Goal: Transaction & Acquisition: Purchase product/service

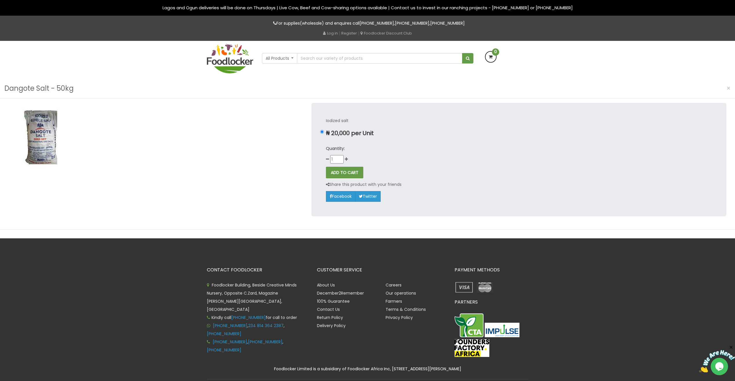
click at [42, 136] on img at bounding box center [41, 135] width 65 height 65
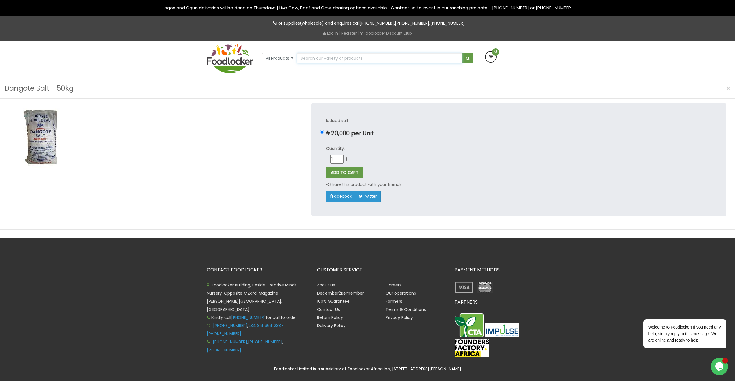
click at [322, 60] on input "text" at bounding box center [379, 58] width 165 height 10
type input "dangote salt"
click at [462, 53] on button "submit" at bounding box center [467, 58] width 11 height 10
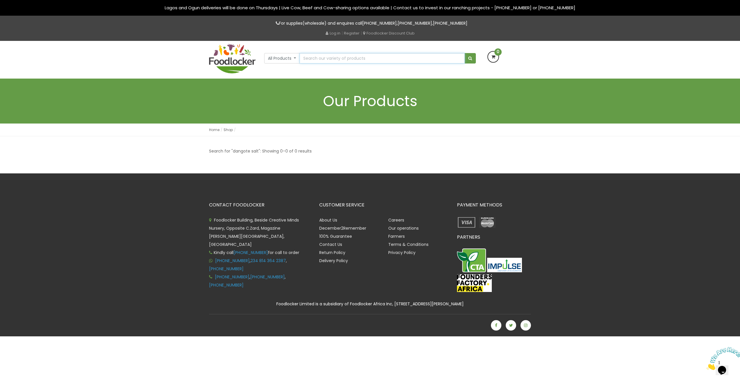
click at [339, 57] on input "text" at bounding box center [381, 58] width 165 height 10
type input "dangote"
click at [464, 53] on button "submit" at bounding box center [469, 58] width 11 height 10
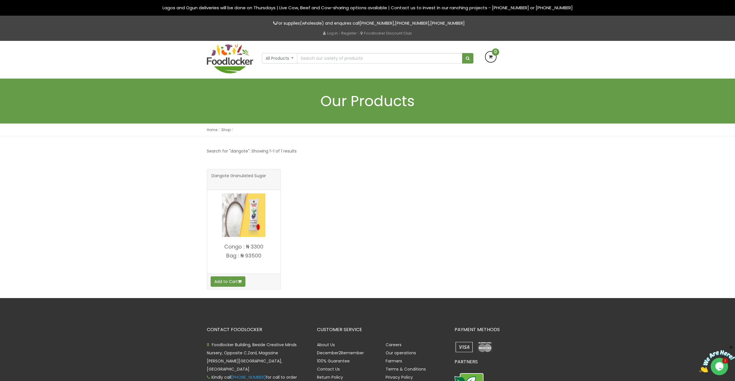
click at [253, 212] on img at bounding box center [243, 214] width 43 height 43
click at [292, 57] on button "All Products" at bounding box center [280, 58] width 36 height 10
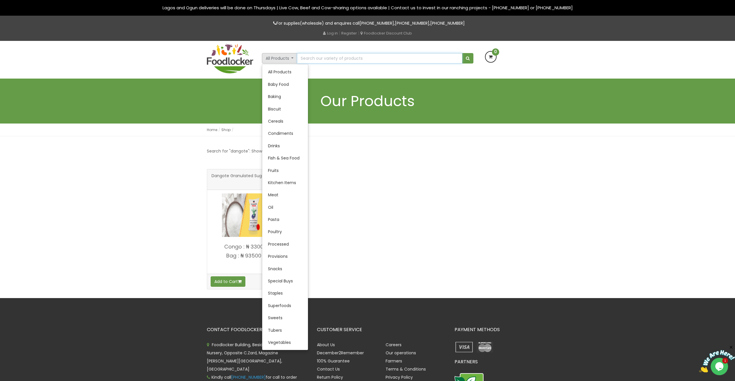
click at [339, 56] on input "text" at bounding box center [379, 58] width 165 height 10
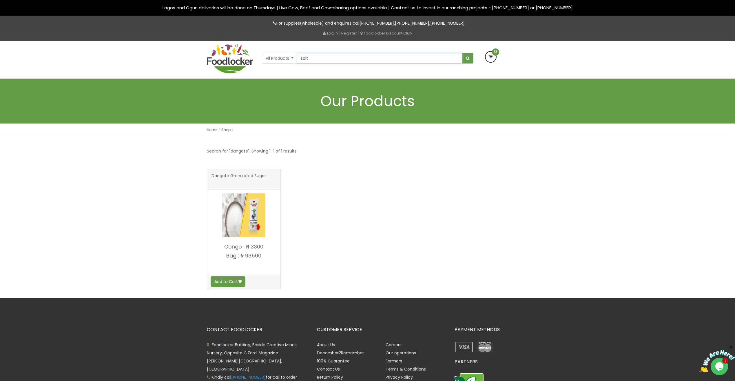
type input "salt"
click at [462, 53] on button "submit" at bounding box center [467, 58] width 11 height 10
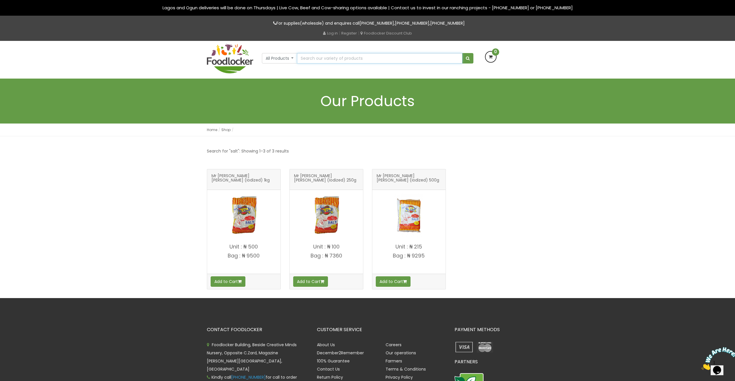
click at [316, 59] on input "text" at bounding box center [379, 58] width 165 height 10
type input "Dangote Salt"
click at [462, 53] on button "submit" at bounding box center [467, 58] width 11 height 10
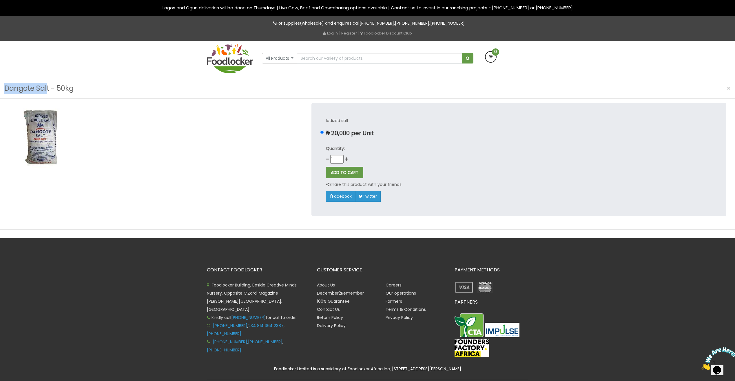
drag, startPoint x: 48, startPoint y: 89, endPoint x: -11, endPoint y: 88, distance: 58.9
click at [0, 88] on html "Lagos and Ogun deliveries will be done on Thursdays | Live Cow, Beef and Cow-sh…" at bounding box center [367, 200] width 735 height 401
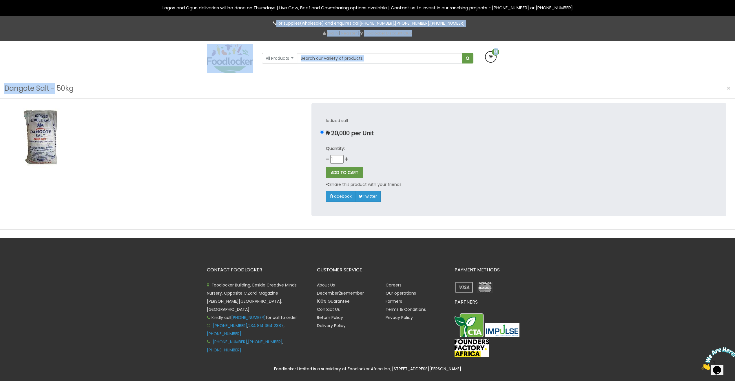
drag, startPoint x: -11, startPoint y: 88, endPoint x: 53, endPoint y: 91, distance: 64.7
click at [53, 91] on div "Lagos and Ogun deliveries will be done on Thursdays | Live Cow, Beef and Cow-sh…" at bounding box center [367, 200] width 735 height 401
drag, startPoint x: 53, startPoint y: 91, endPoint x: 47, endPoint y: 87, distance: 7.3
click at [47, 88] on h3 "Dangote Salt - 50kg" at bounding box center [38, 88] width 69 height 11
click at [41, 87] on h3 "Dangote Salt - 50kg" at bounding box center [38, 88] width 69 height 11
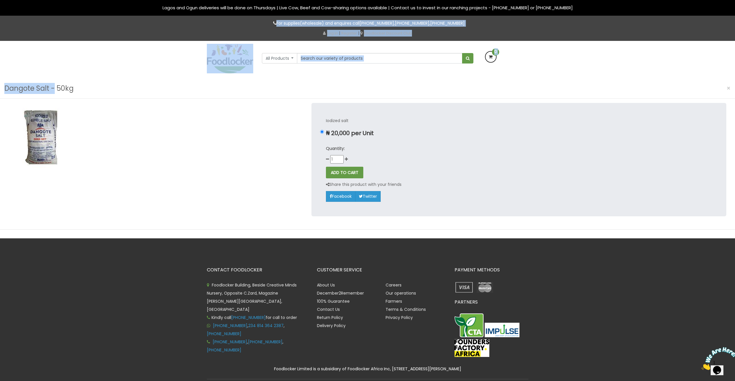
click at [55, 109] on img at bounding box center [41, 135] width 65 height 65
click at [57, 136] on img at bounding box center [41, 135] width 65 height 65
click at [45, 133] on img at bounding box center [41, 135] width 65 height 65
click at [45, 134] on img at bounding box center [41, 135] width 65 height 65
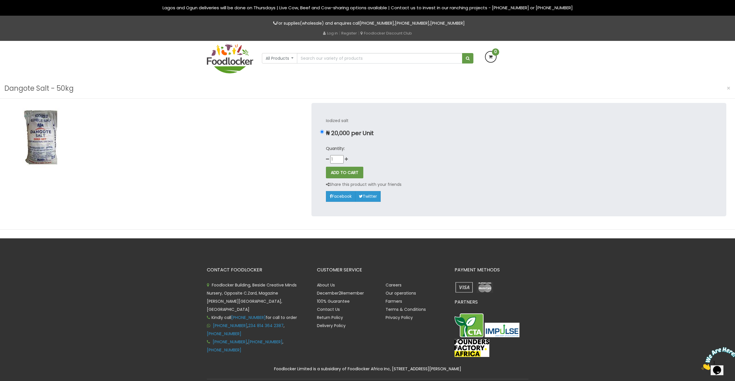
drag, startPoint x: 45, startPoint y: 134, endPoint x: 106, endPoint y: 140, distance: 60.9
click at [106, 141] on div at bounding box center [155, 164] width 303 height 122
drag, startPoint x: 48, startPoint y: 89, endPoint x: 5, endPoint y: 90, distance: 43.5
click at [5, 90] on h3 "Dangote Salt - 50kg" at bounding box center [38, 88] width 69 height 11
copy h3 "Dangote Salt"
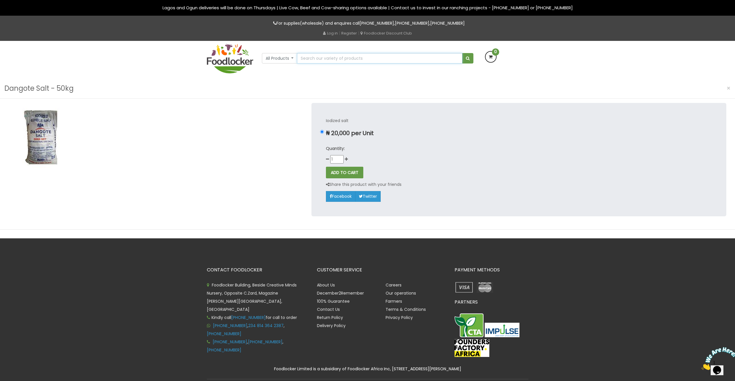
click at [368, 59] on input "text" at bounding box center [379, 58] width 165 height 10
paste input "Dangote Salt"
type input "Dangote Salt"
click at [462, 53] on button "submit" at bounding box center [467, 58] width 11 height 10
